Goal: Check status: Check status

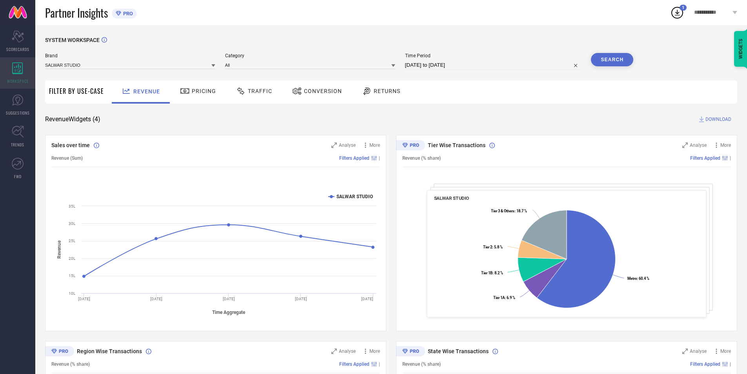
click at [4, 73] on div "WORKSPACE" at bounding box center [17, 72] width 35 height 31
click at [393, 90] on span "Returns" at bounding box center [387, 91] width 27 height 6
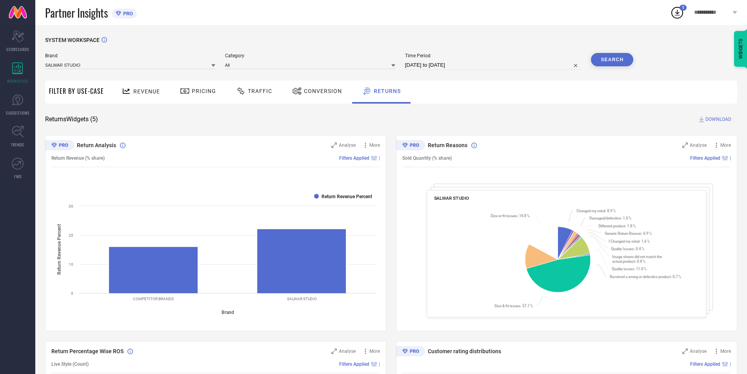
select select "7"
select select "2025"
select select "8"
select select "2025"
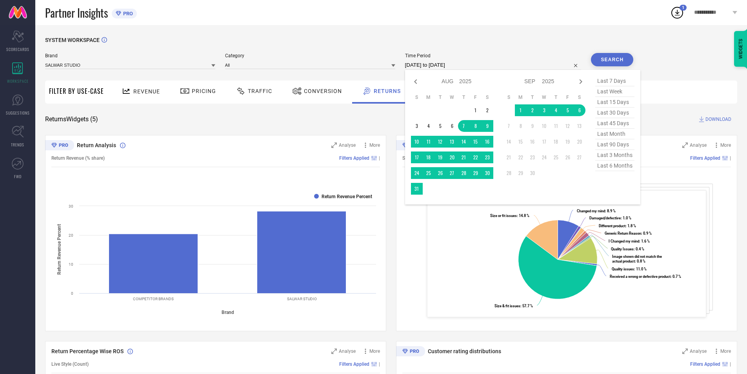
click at [418, 62] on input "07-08-2025 to 06-09-2025" at bounding box center [493, 64] width 176 height 9
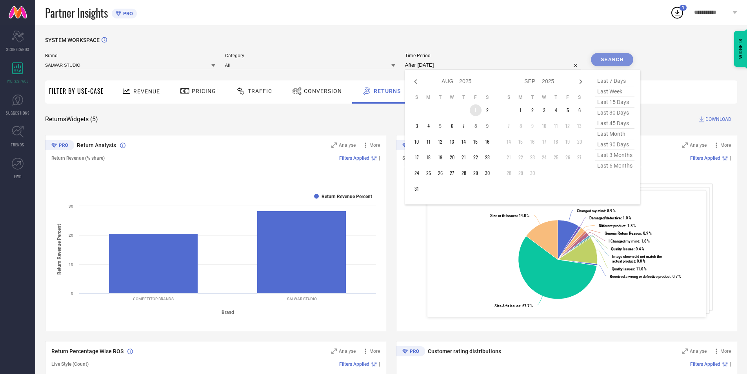
click at [473, 113] on td "1" at bounding box center [476, 110] width 12 height 12
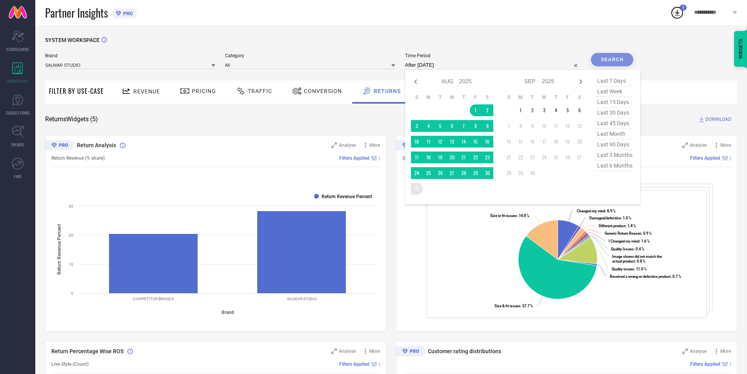
type input "01-08-2025 to 31-08-2025"
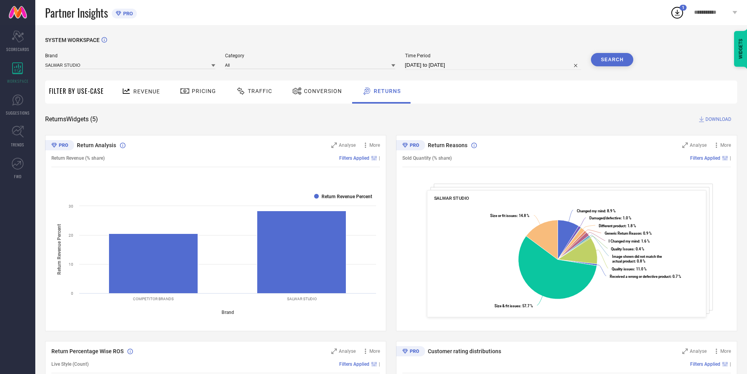
click at [619, 63] on button "Search" at bounding box center [612, 59] width 42 height 13
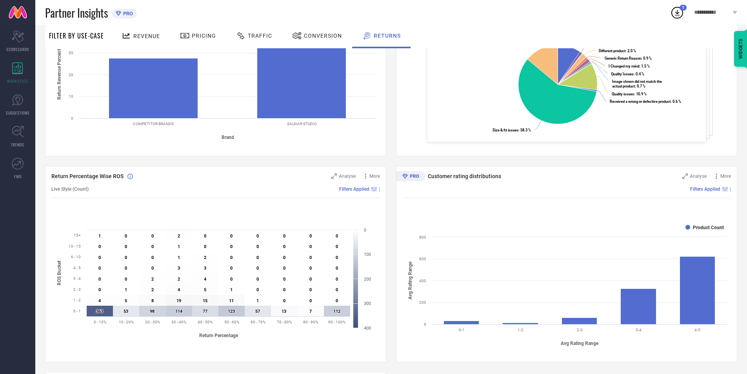
scroll to position [224, 0]
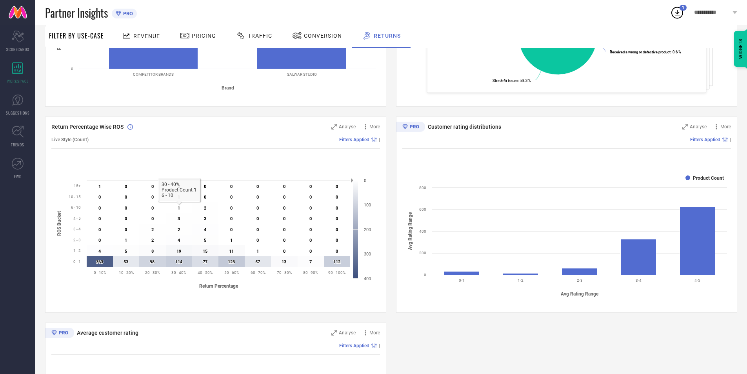
click at [178, 208] on text "1 ​ 1" at bounding box center [179, 207] width 2 height 5
click at [350, 129] on span "Analyse" at bounding box center [347, 126] width 17 height 5
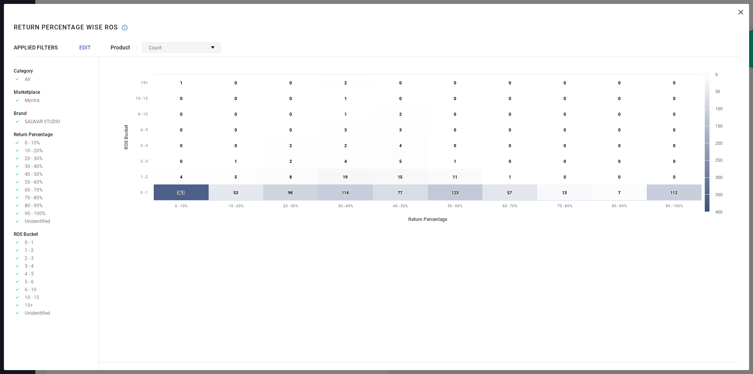
click at [187, 47] on div "Count" at bounding box center [182, 47] width 78 height 9
click at [294, 37] on div "Product Count Percentage Created with Highcharts 9.3.3 Return Percentage ROS Bu…" at bounding box center [424, 187] width 650 height 366
click at [187, 191] on icon at bounding box center [181, 192] width 55 height 16
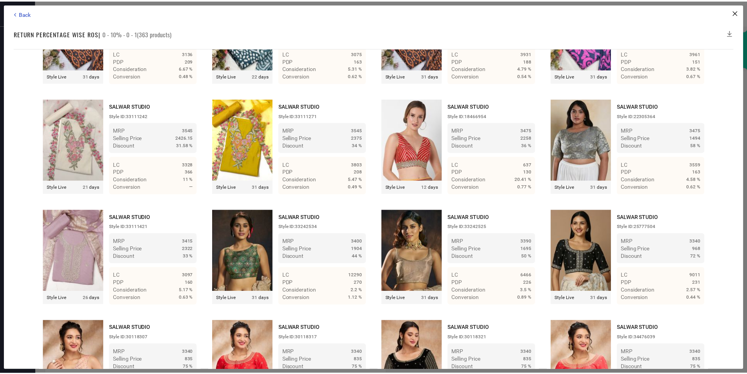
scroll to position [2483, 0]
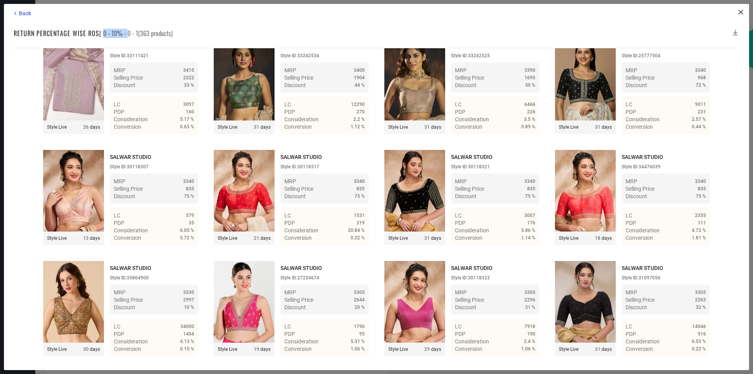
drag, startPoint x: 103, startPoint y: 33, endPoint x: 127, endPoint y: 33, distance: 24.3
click at [127, 33] on span "0 - 10% - 0 - 1(363 products)" at bounding box center [137, 33] width 69 height 9
click at [15, 12] on icon at bounding box center [15, 13] width 7 height 7
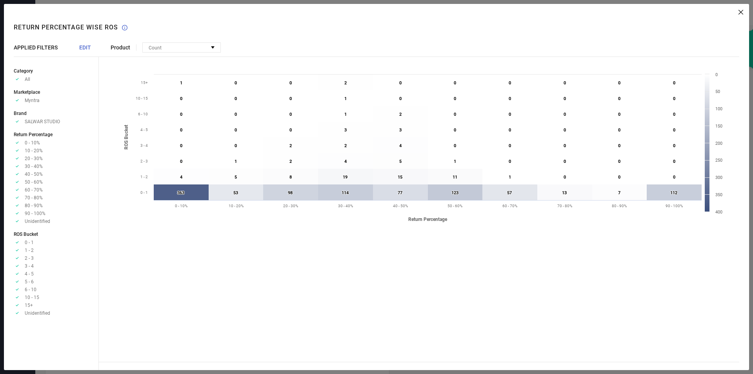
click at [740, 9] on div "Product Count Percentage Created with Highcharts 9.3.3 Return Percentage ROS Bu…" at bounding box center [424, 187] width 650 height 366
click at [739, 9] on div "Product Count Percentage Created with Highcharts 9.3.3 Return Percentage ROS Bu…" at bounding box center [424, 187] width 650 height 366
click at [740, 11] on icon at bounding box center [740, 12] width 5 height 5
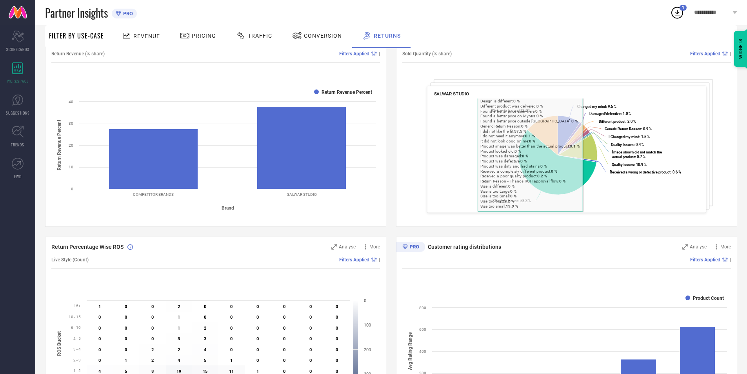
scroll to position [0, 0]
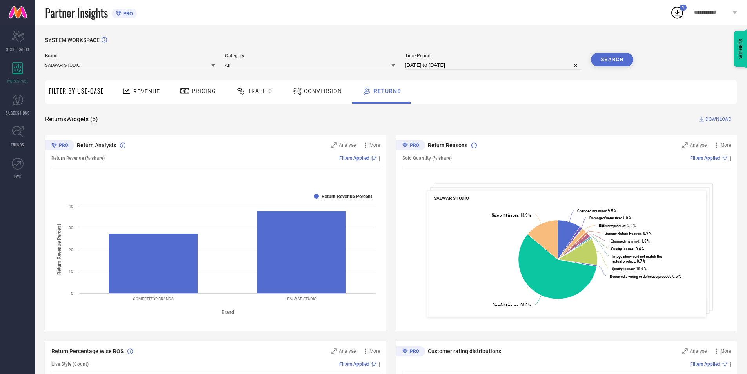
click at [16, 8] on link at bounding box center [17, 12] width 35 height 25
